Goal: Information Seeking & Learning: Check status

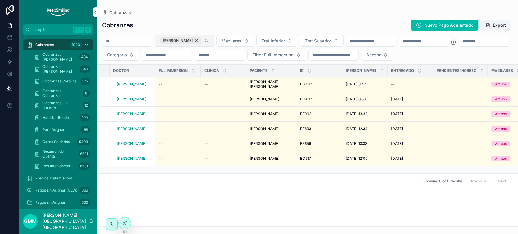
scroll to position [0, 817]
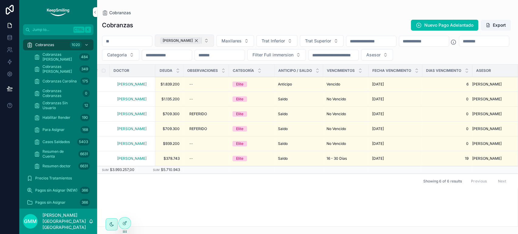
click at [201, 39] on div "[PERSON_NAME]" at bounding box center [181, 40] width 42 height 7
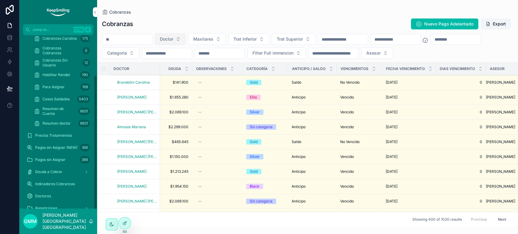
scroll to position [52, 0]
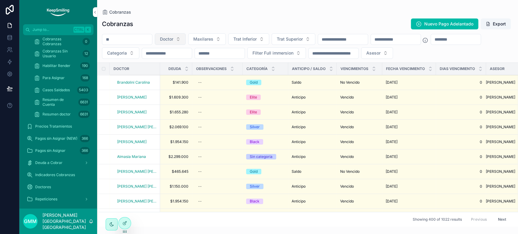
click at [70, 176] on span "Indicadores Cobranzas" at bounding box center [55, 175] width 40 height 5
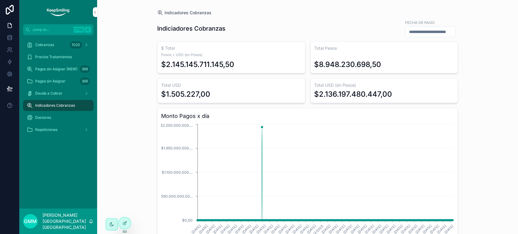
drag, startPoint x: 117, startPoint y: 112, endPoint x: 120, endPoint y: 116, distance: 4.9
click at [117, 112] on div "Indicadores Cobranzas Indiciadores Cobranzas Fecha de Pago $ Total Pesos + USD …" at bounding box center [307, 117] width 421 height 234
click at [124, 227] on div at bounding box center [125, 224] width 12 height 12
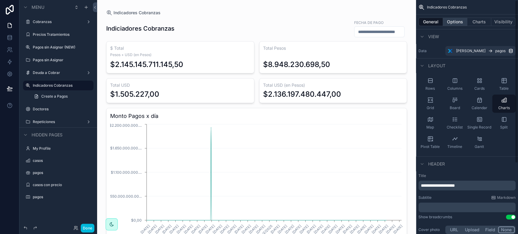
click at [452, 24] on button "Options" at bounding box center [455, 22] width 24 height 8
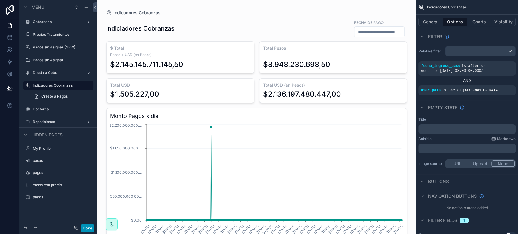
click at [89, 226] on button "Done" at bounding box center [88, 228] width 14 height 9
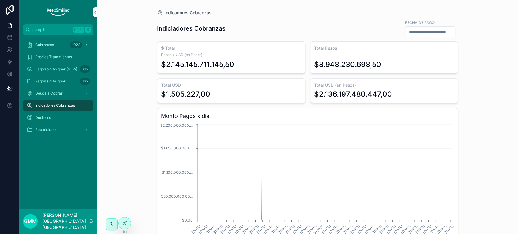
click at [405, 29] on input "scrollable content" at bounding box center [430, 32] width 50 height 8
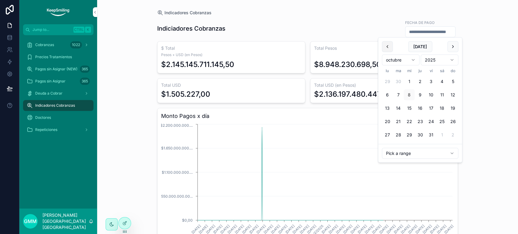
click at [389, 49] on button "scrollable content" at bounding box center [387, 46] width 11 height 11
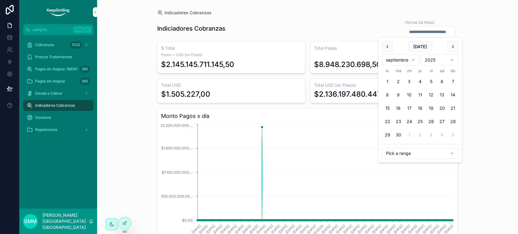
click at [389, 49] on button "scrollable content" at bounding box center [387, 46] width 11 height 11
click at [447, 42] on div "[DATE]" at bounding box center [420, 46] width 76 height 11
click at [450, 46] on button "scrollable content" at bounding box center [452, 46] width 11 height 11
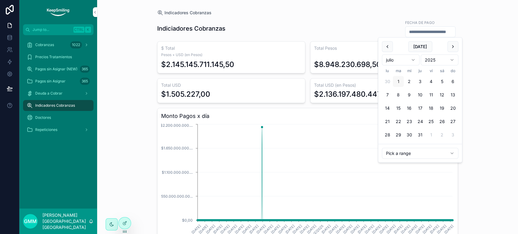
click at [398, 82] on button "1" at bounding box center [398, 81] width 11 height 11
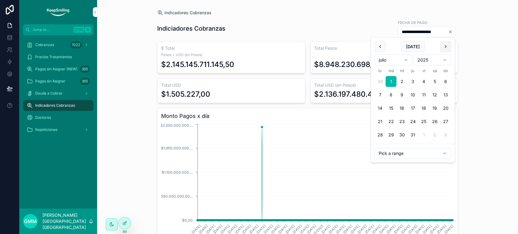
click at [449, 44] on button "scrollable content" at bounding box center [445, 46] width 11 height 11
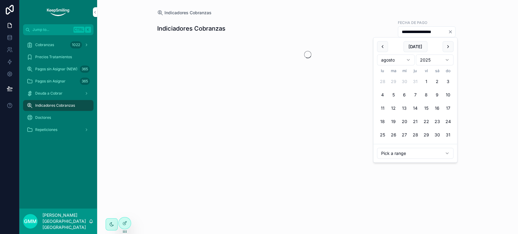
click at [449, 44] on button "scrollable content" at bounding box center [447, 46] width 11 height 11
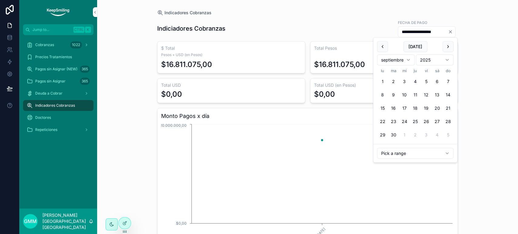
click at [394, 137] on button "30" at bounding box center [393, 135] width 11 height 11
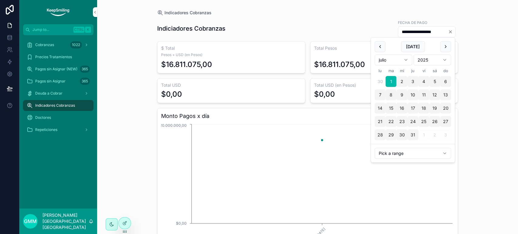
type input "**********"
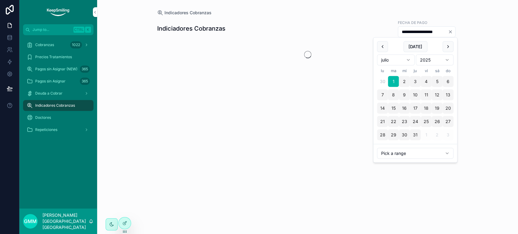
click at [464, 27] on div "**********" at bounding box center [307, 117] width 421 height 234
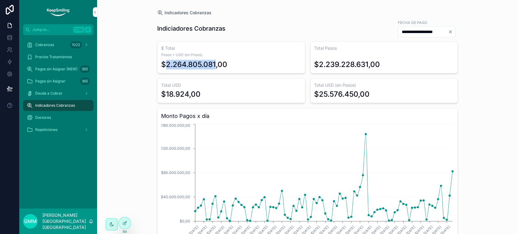
drag, startPoint x: 164, startPoint y: 63, endPoint x: 214, endPoint y: 63, distance: 50.1
click at [214, 63] on div "$2.264.805.081,00" at bounding box center [194, 65] width 66 height 10
copy div "2.264.805.081"
